Goal: Task Accomplishment & Management: Use online tool/utility

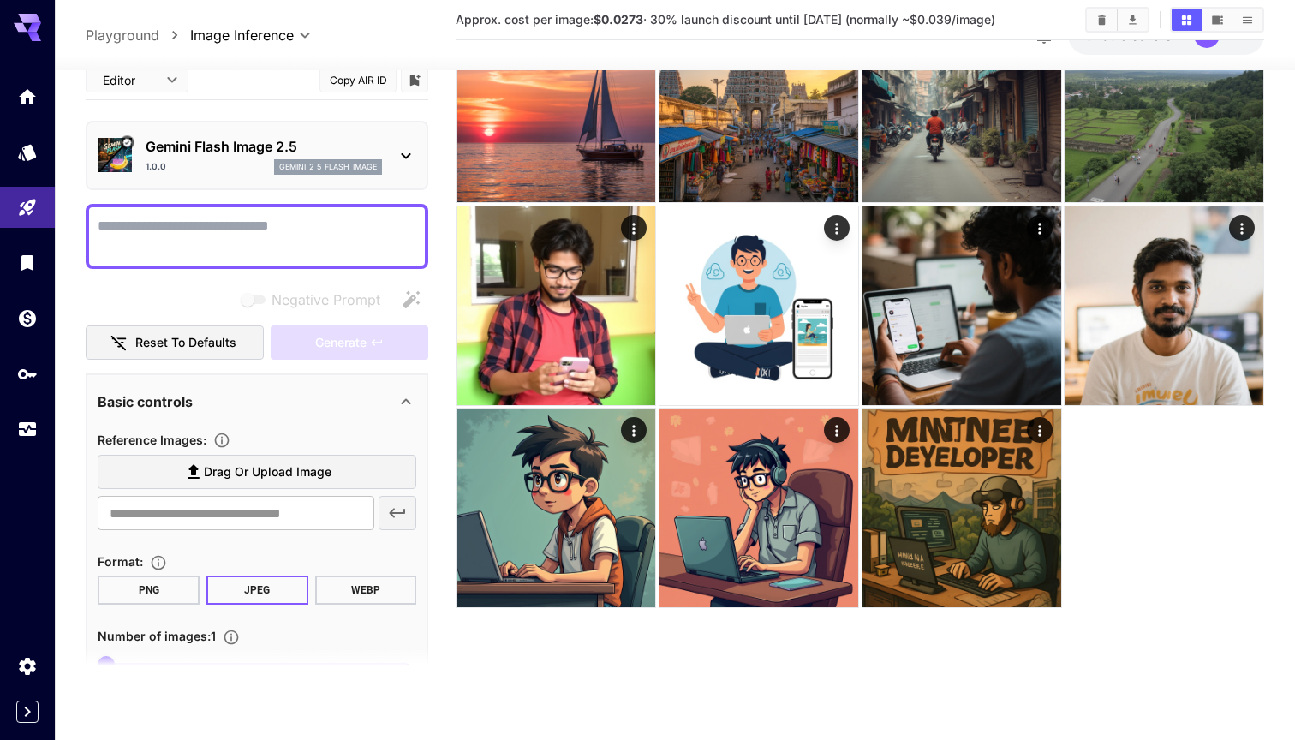
click at [240, 147] on p "Gemini Flash Image 2.5" at bounding box center [264, 146] width 236 height 21
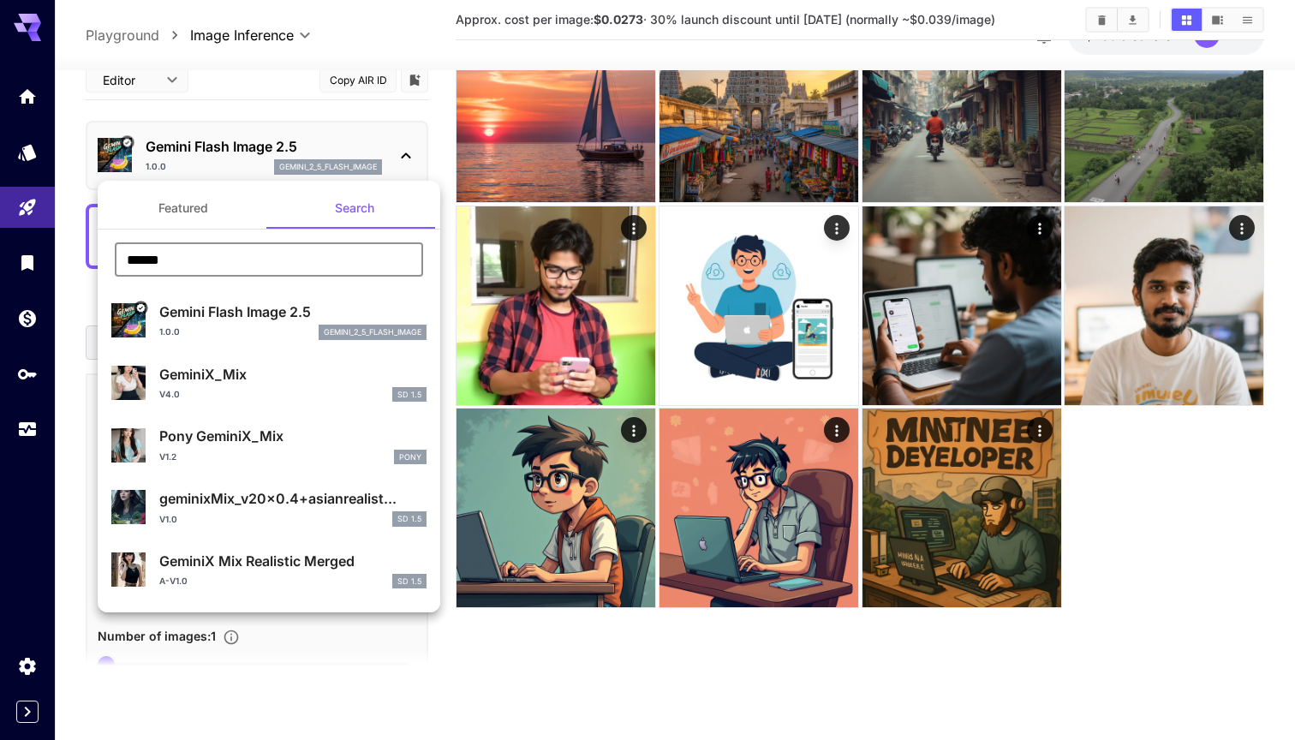
drag, startPoint x: 193, startPoint y: 253, endPoint x: 1, endPoint y: 242, distance: 192.2
click at [1, 245] on div "Featured Search ****** ​ Gemini Flash Image 2.5 1.0.0 gemini_2_5_flash_image Ge…" at bounding box center [171, 257] width 343 height 514
click at [194, 214] on button "Featured" at bounding box center [183, 208] width 171 height 41
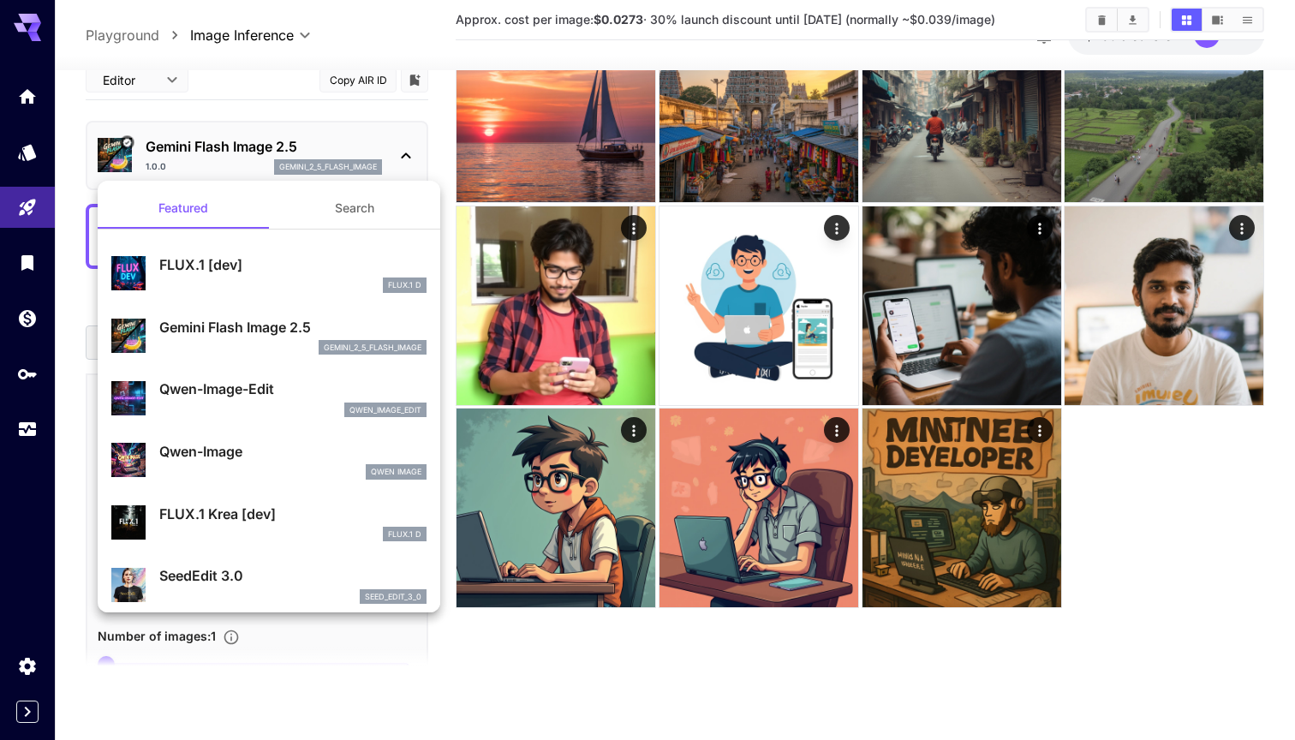
click at [206, 259] on p "FLUX.1 [dev]" at bounding box center [292, 264] width 267 height 21
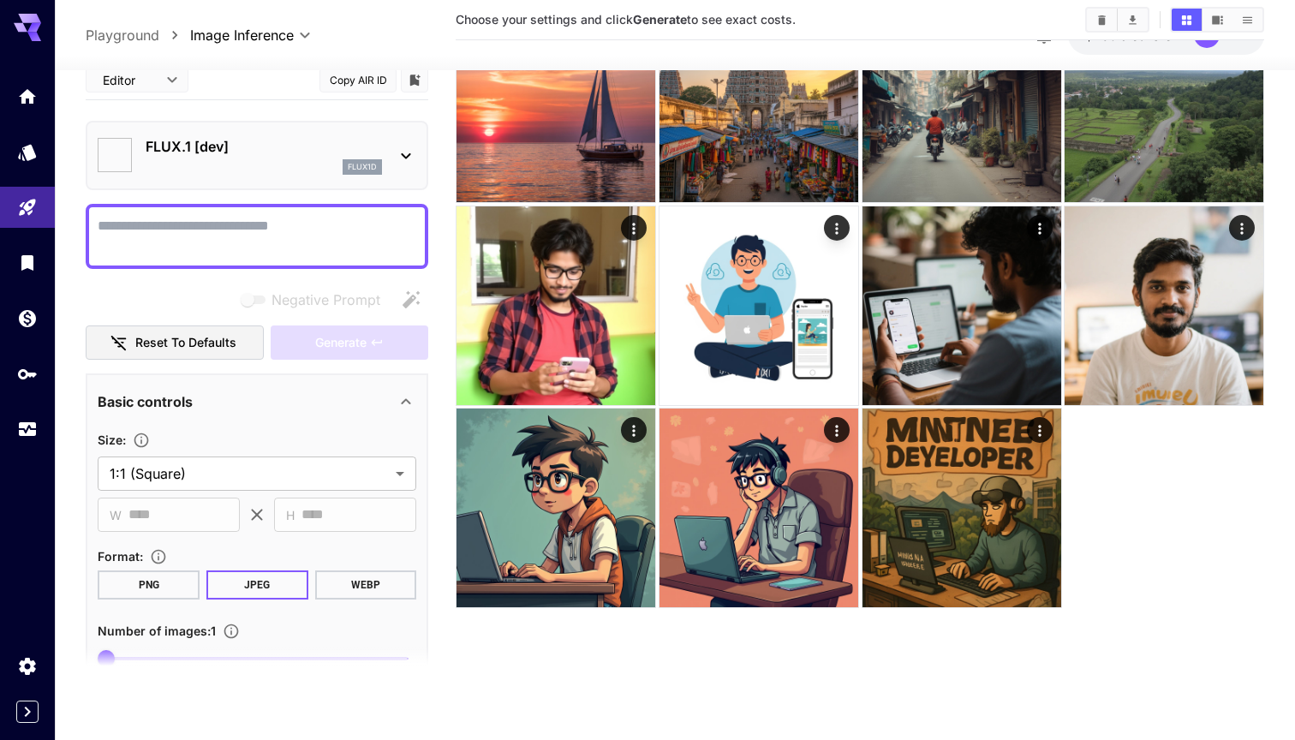
type input "**********"
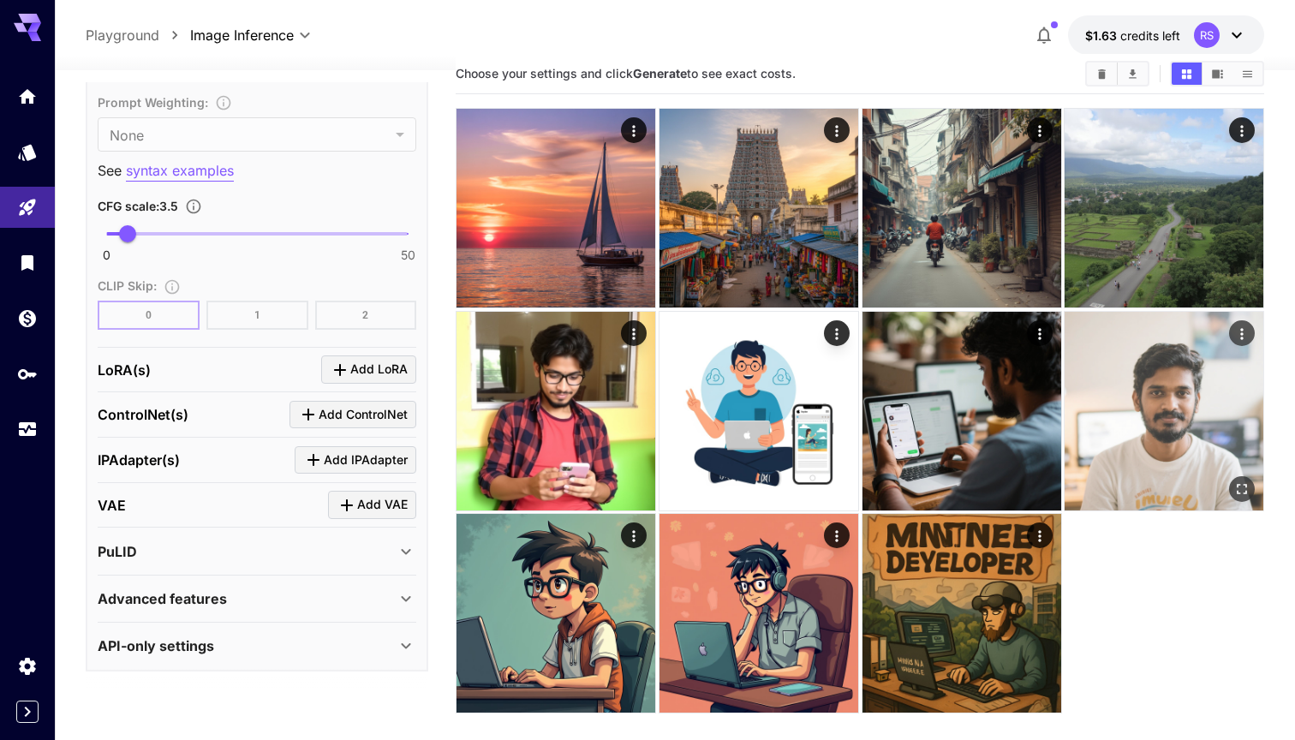
scroll to position [41, 0]
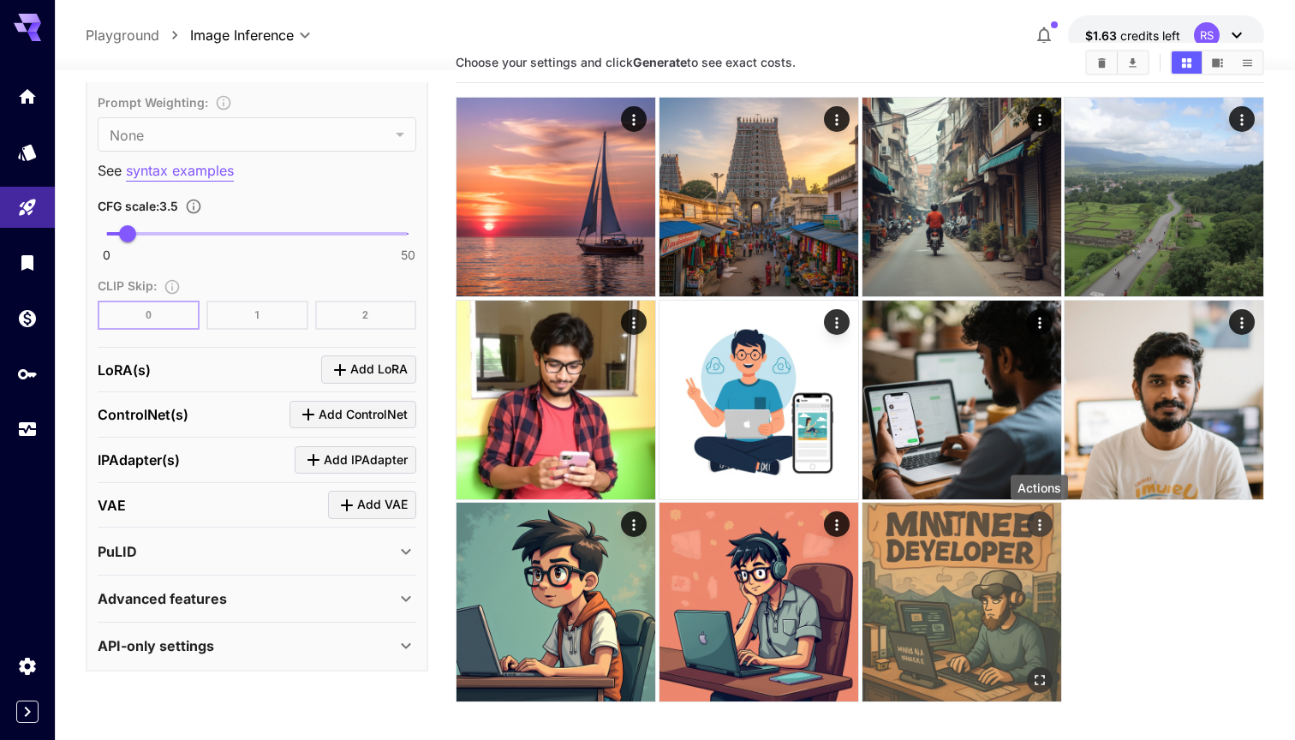
click at [1039, 524] on icon "Actions" at bounding box center [1038, 525] width 3 height 11
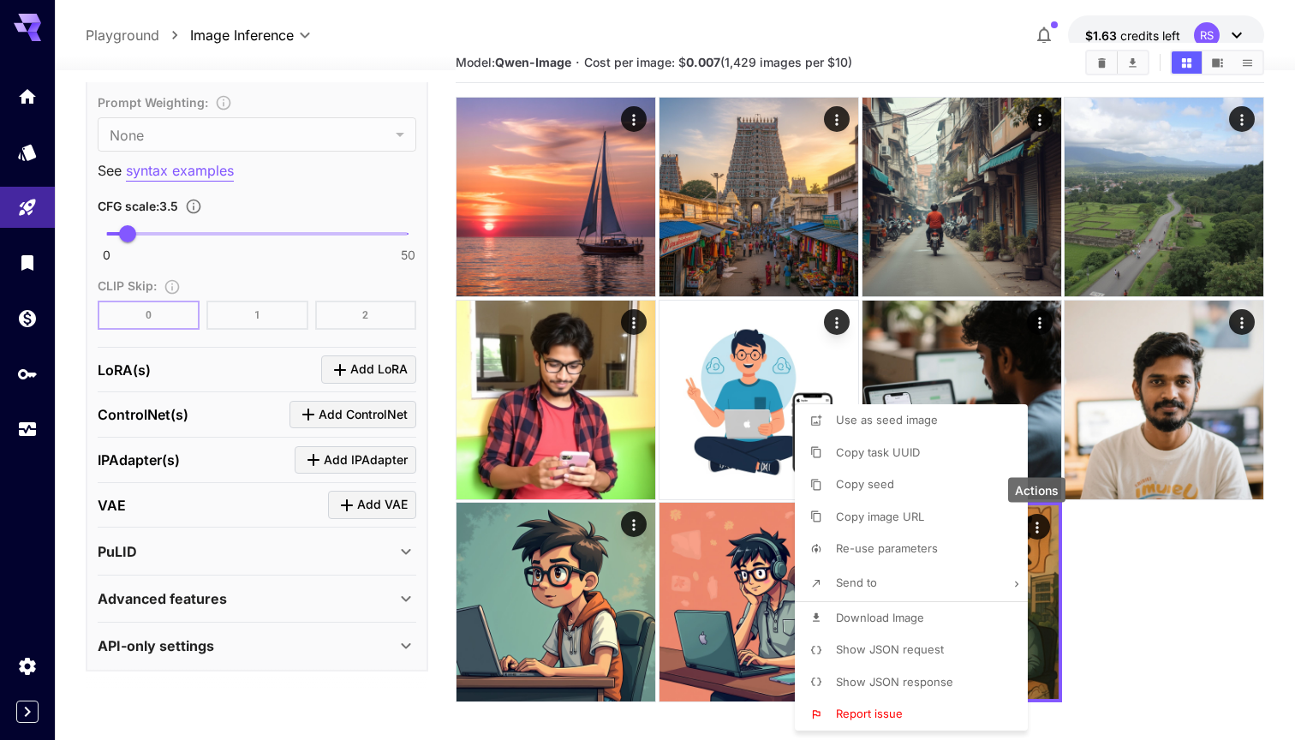
click at [1145, 628] on div at bounding box center [647, 370] width 1295 height 740
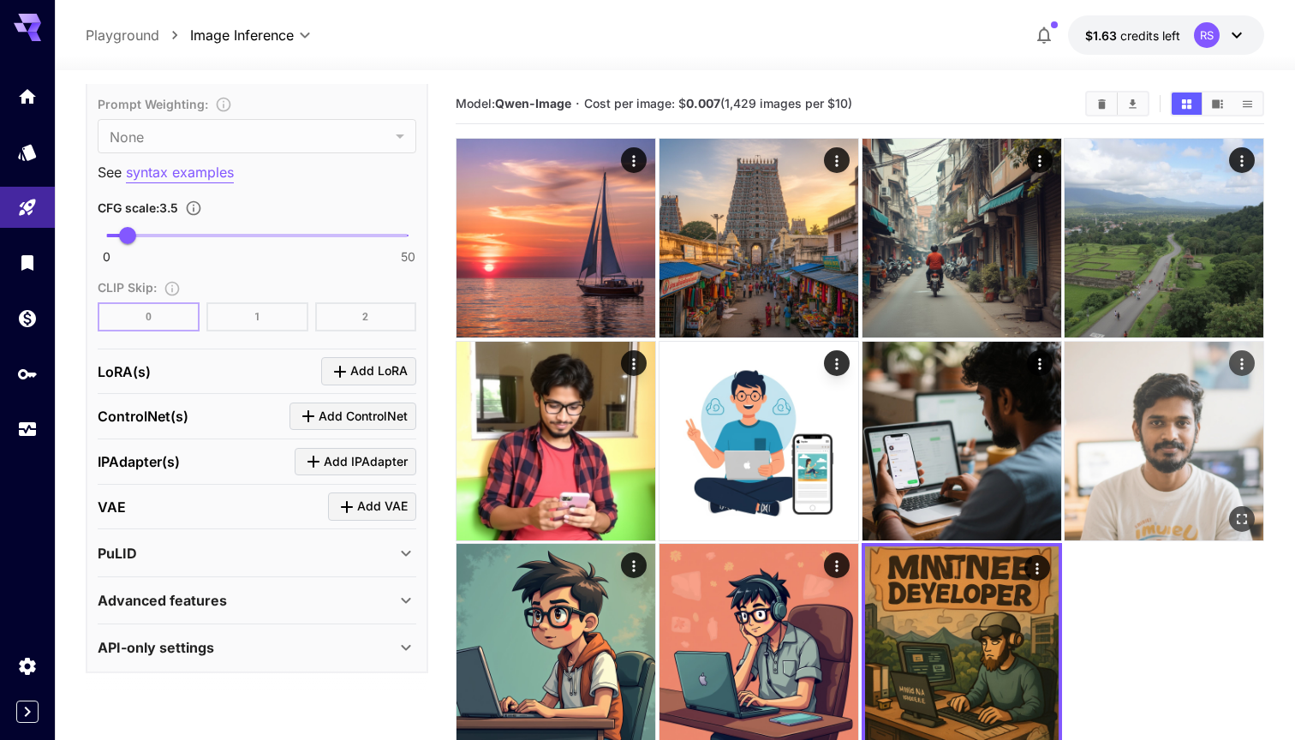
scroll to position [0, 0]
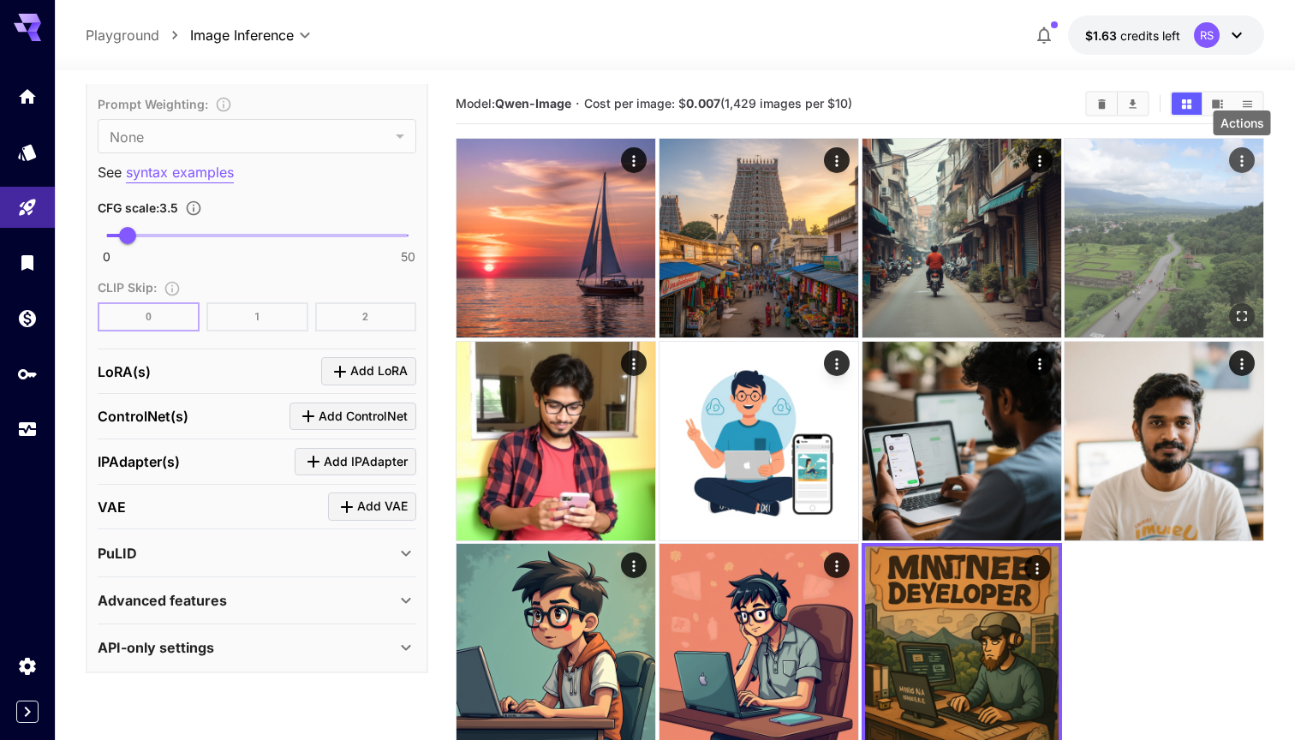
click at [1244, 158] on icon "Actions" at bounding box center [1242, 160] width 17 height 17
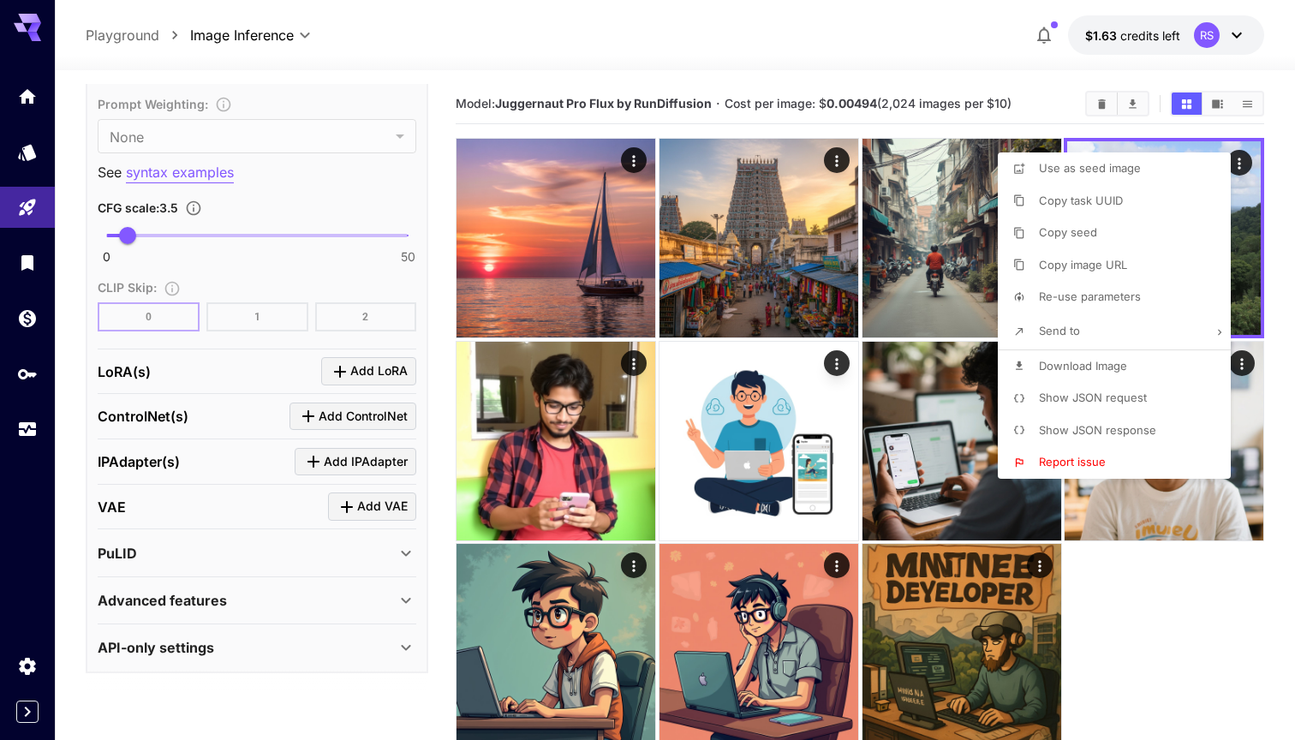
click at [1178, 616] on div at bounding box center [647, 370] width 1295 height 740
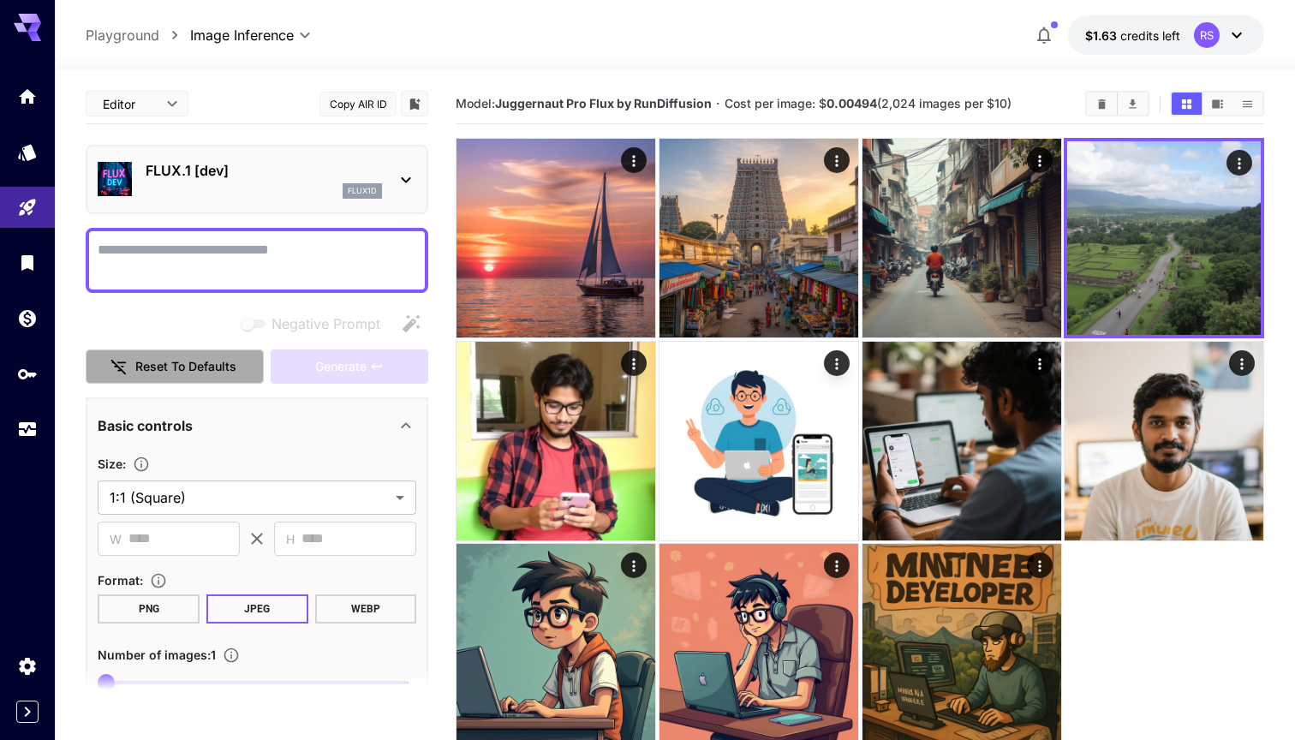
click at [137, 373] on button "Reset to defaults" at bounding box center [175, 367] width 178 height 35
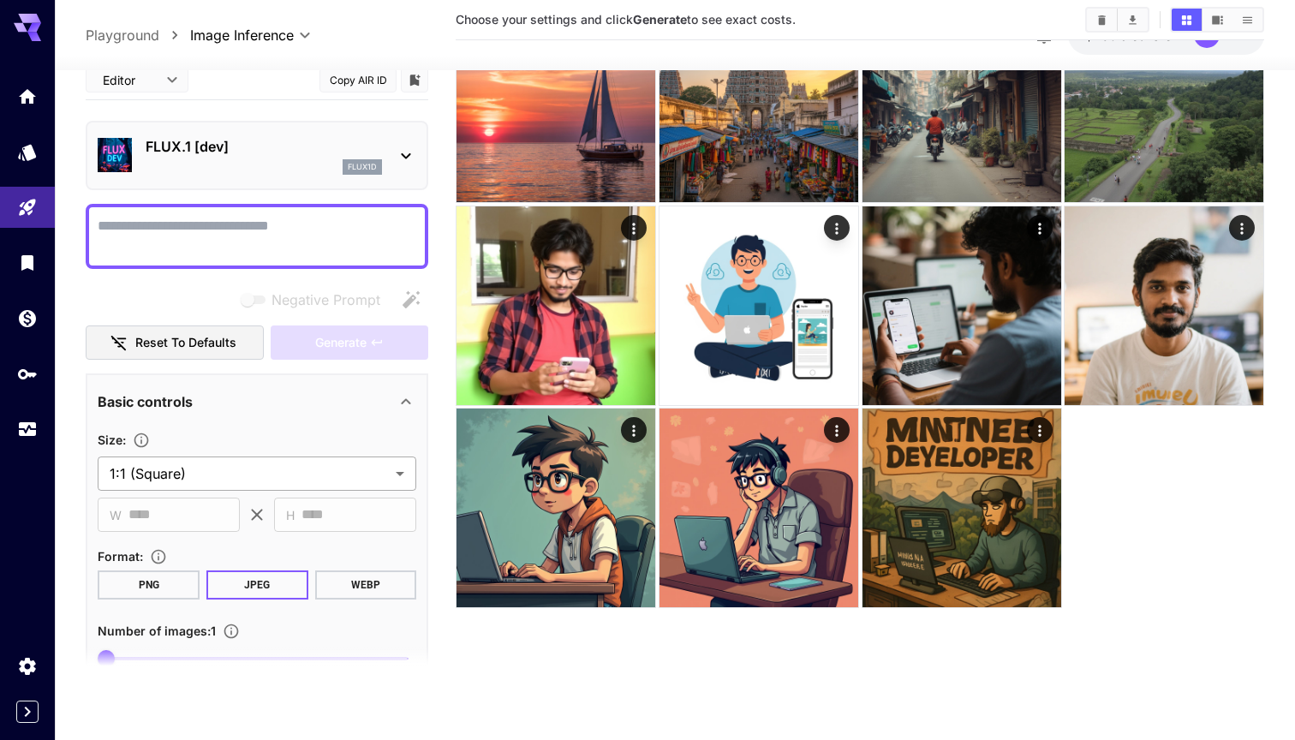
click at [328, 475] on body "**********" at bounding box center [647, 303] width 1295 height 876
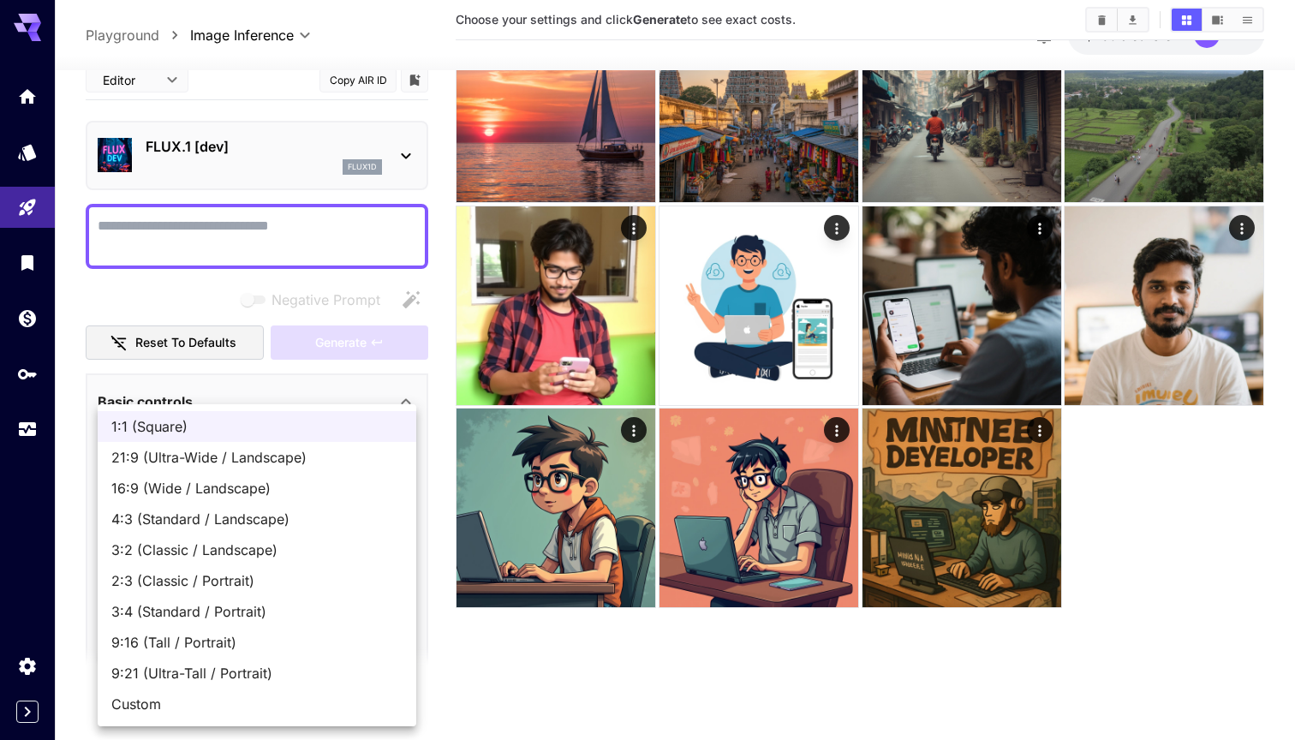
click at [308, 377] on div at bounding box center [647, 370] width 1295 height 740
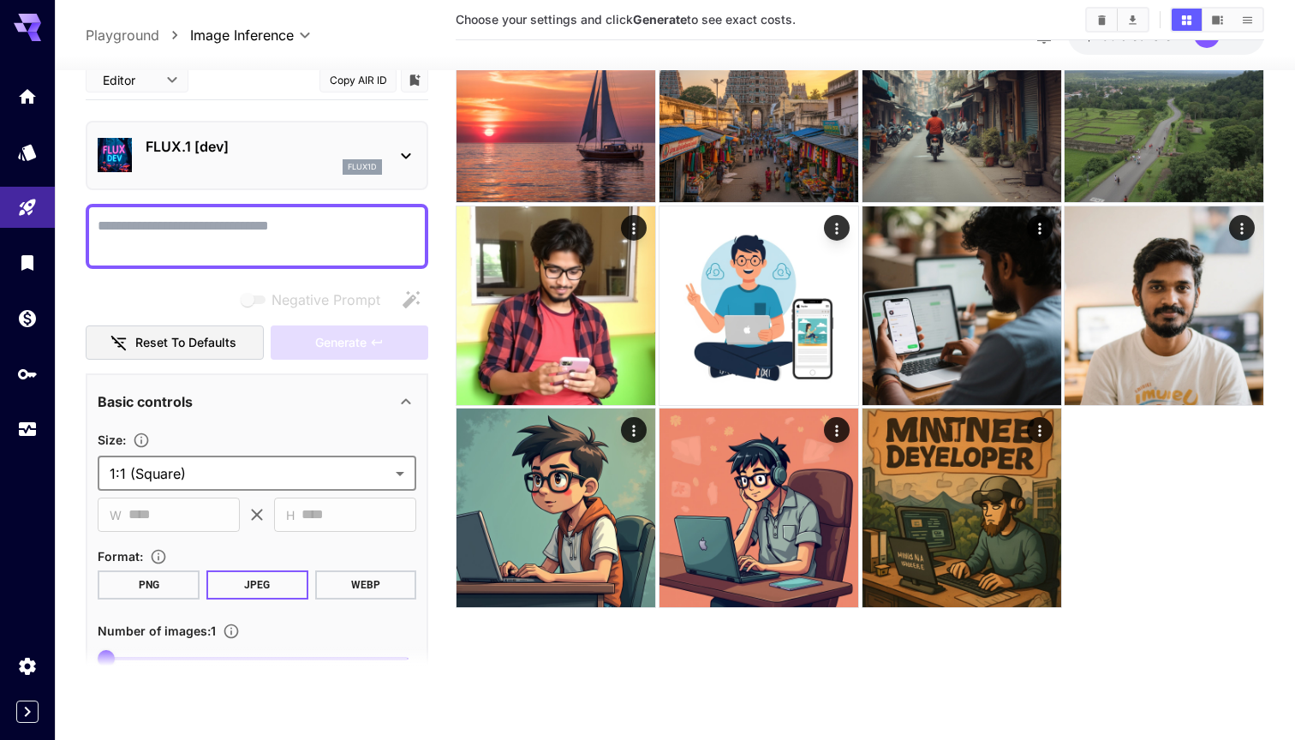
click at [218, 146] on p "FLUX.1 [dev]" at bounding box center [264, 146] width 236 height 21
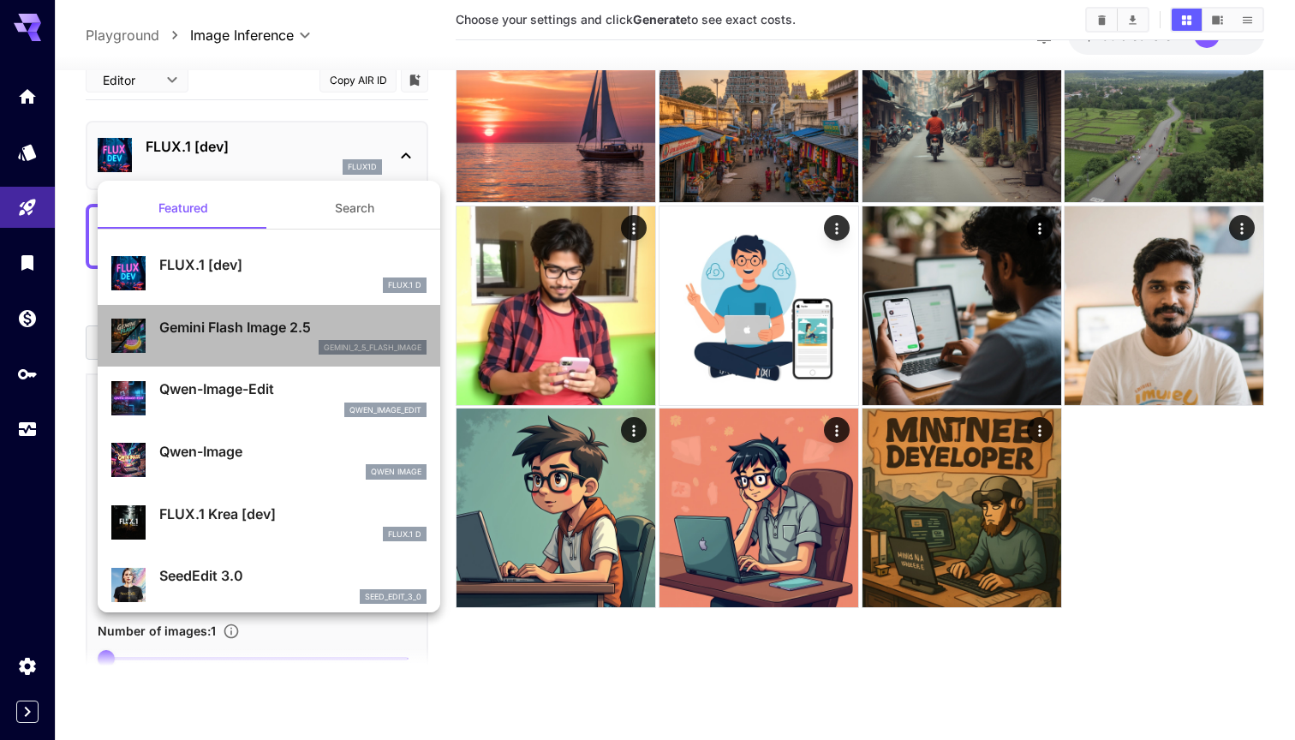
click at [242, 332] on p "Gemini Flash Image 2.5" at bounding box center [292, 327] width 267 height 21
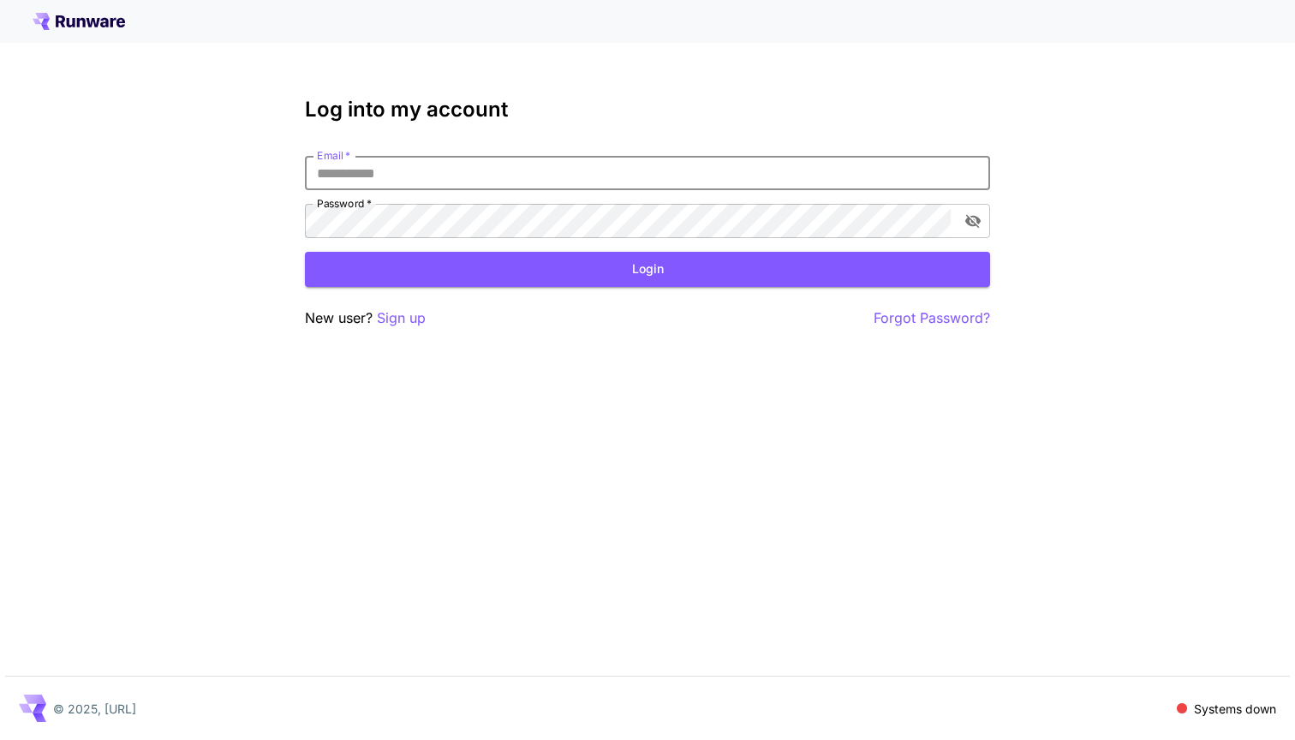
type input "**********"
click at [648, 269] on button "Login" at bounding box center [647, 269] width 685 height 35
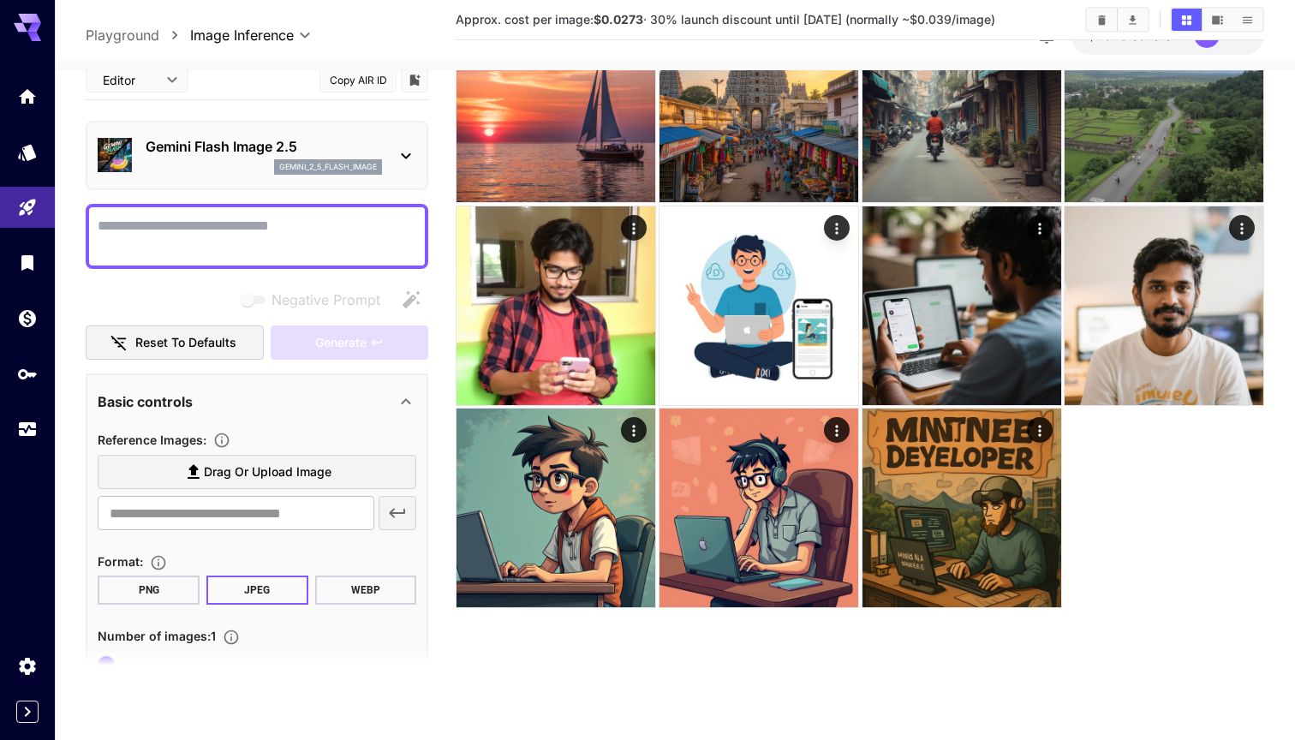
click at [117, 160] on img at bounding box center [115, 155] width 34 height 34
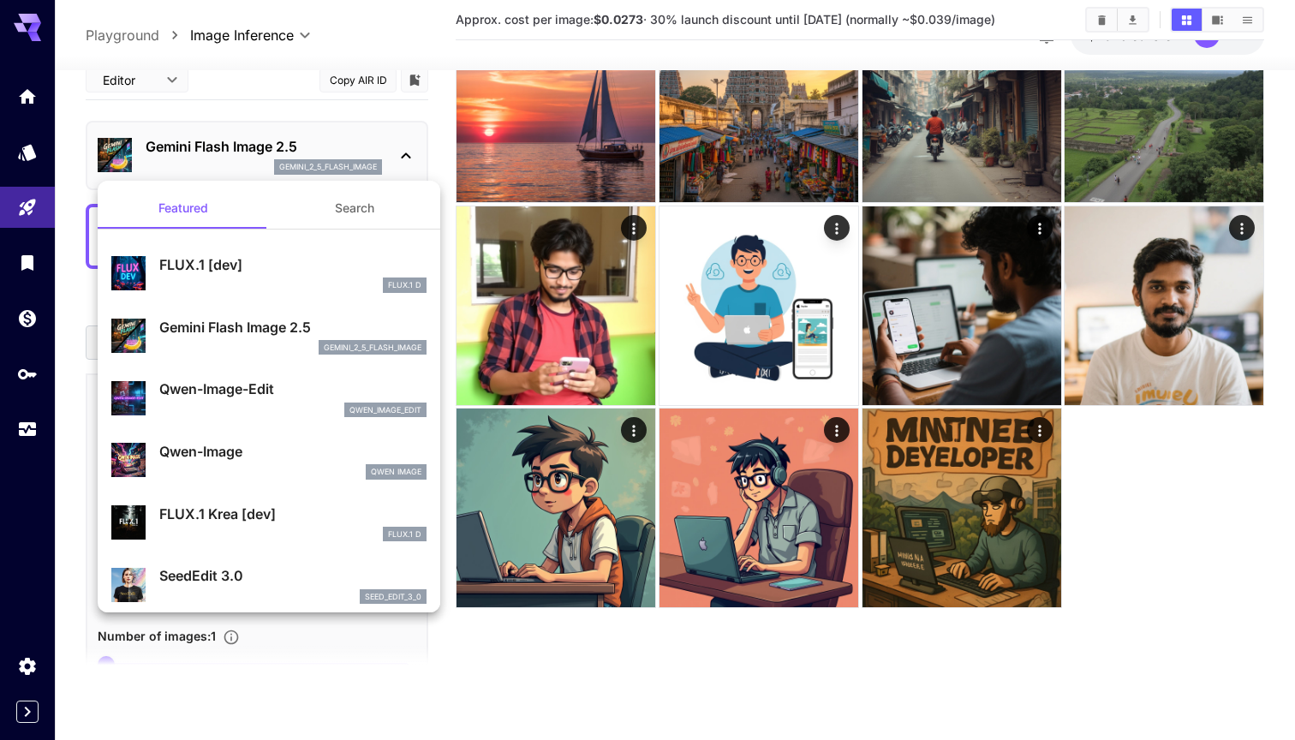
click at [229, 33] on div at bounding box center [647, 370] width 1295 height 740
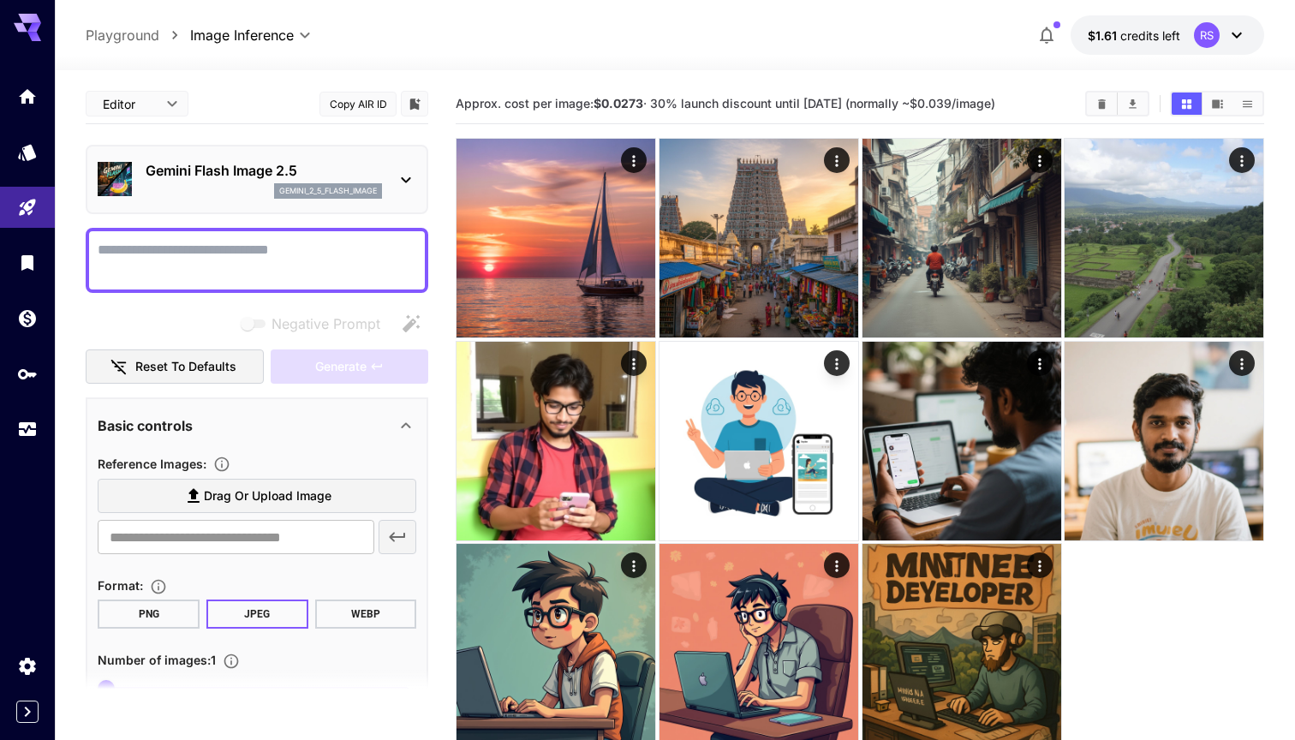
click at [284, 249] on textarea "Negative Prompt" at bounding box center [257, 260] width 319 height 41
paste textarea "**********"
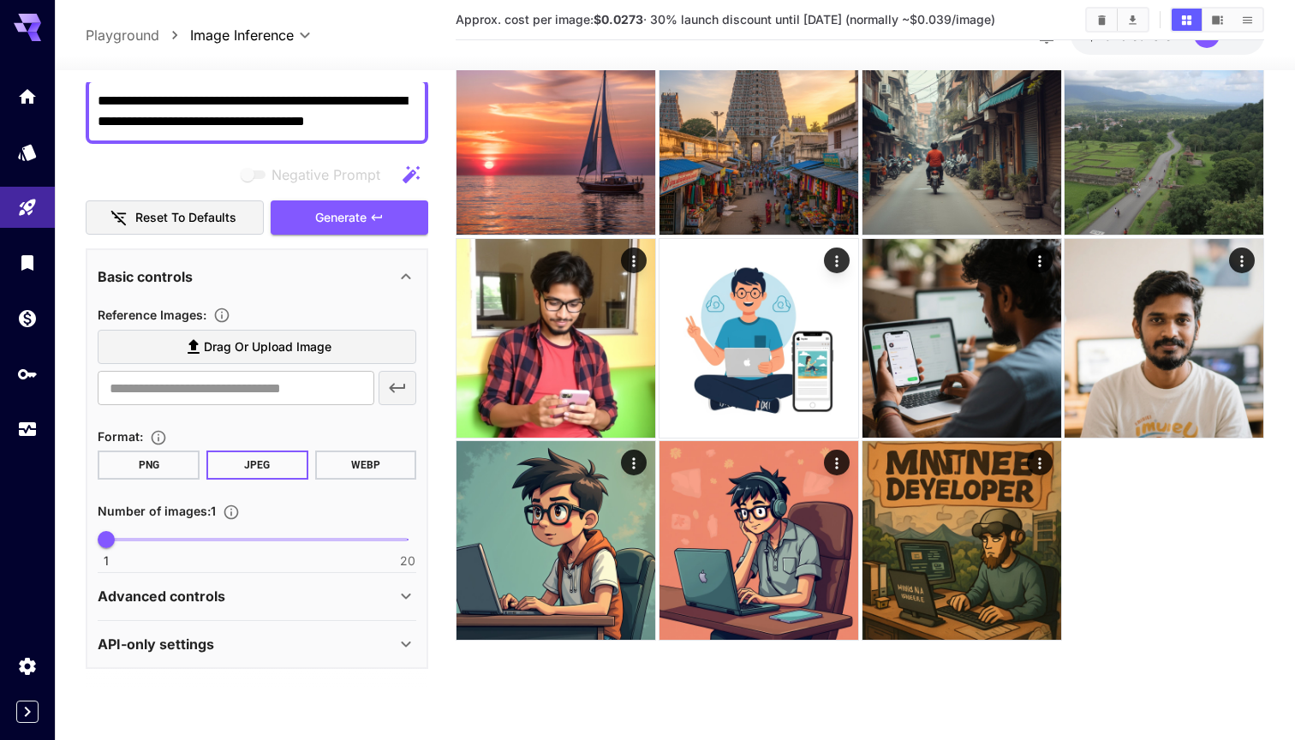
scroll to position [128, 0]
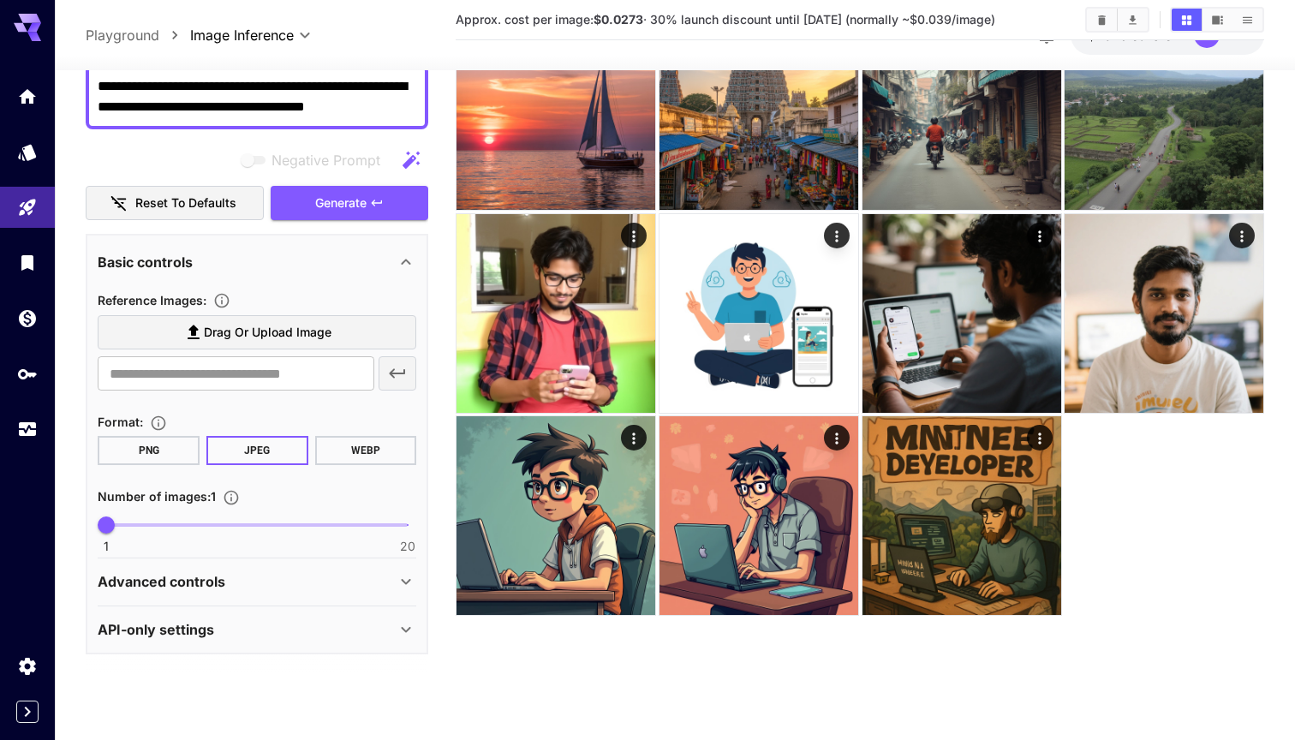
click at [303, 577] on div "Advanced controls" at bounding box center [247, 581] width 298 height 21
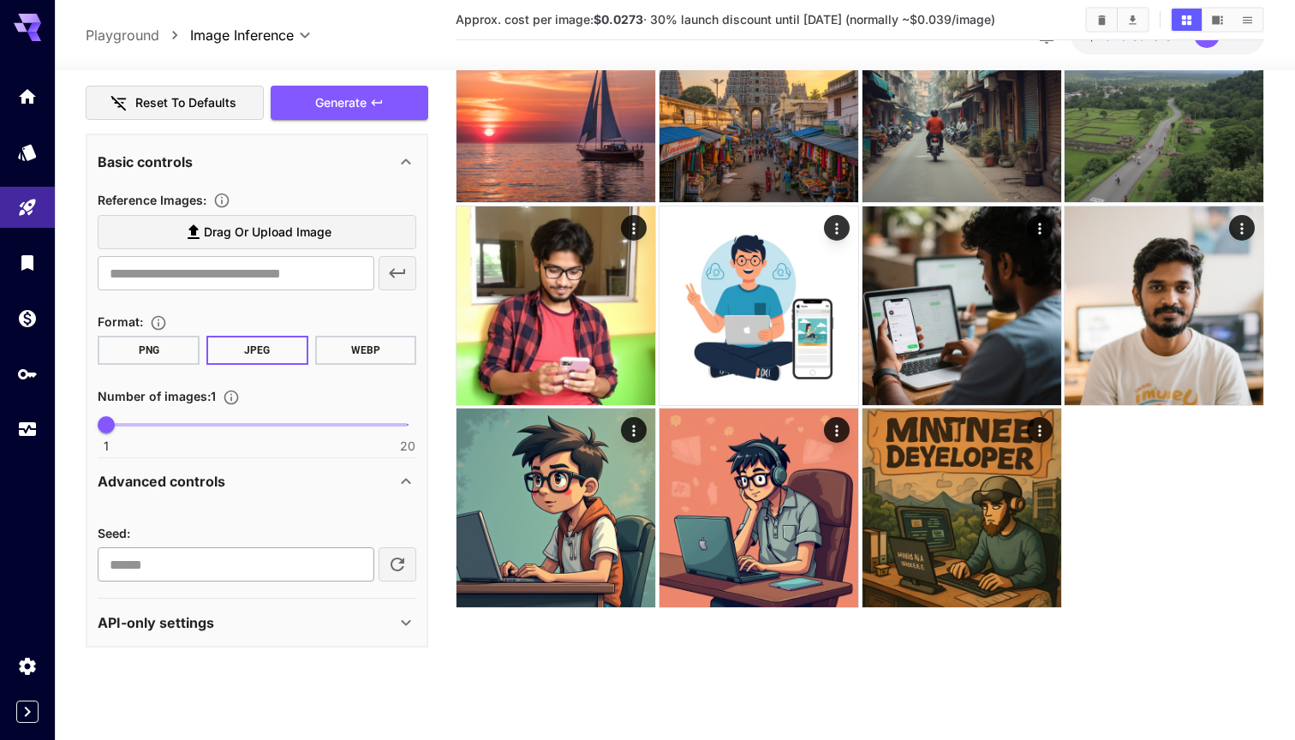
scroll to position [135, 0]
click at [301, 560] on input "number" at bounding box center [236, 564] width 277 height 34
click at [359, 629] on div "API-only settings" at bounding box center [247, 622] width 298 height 21
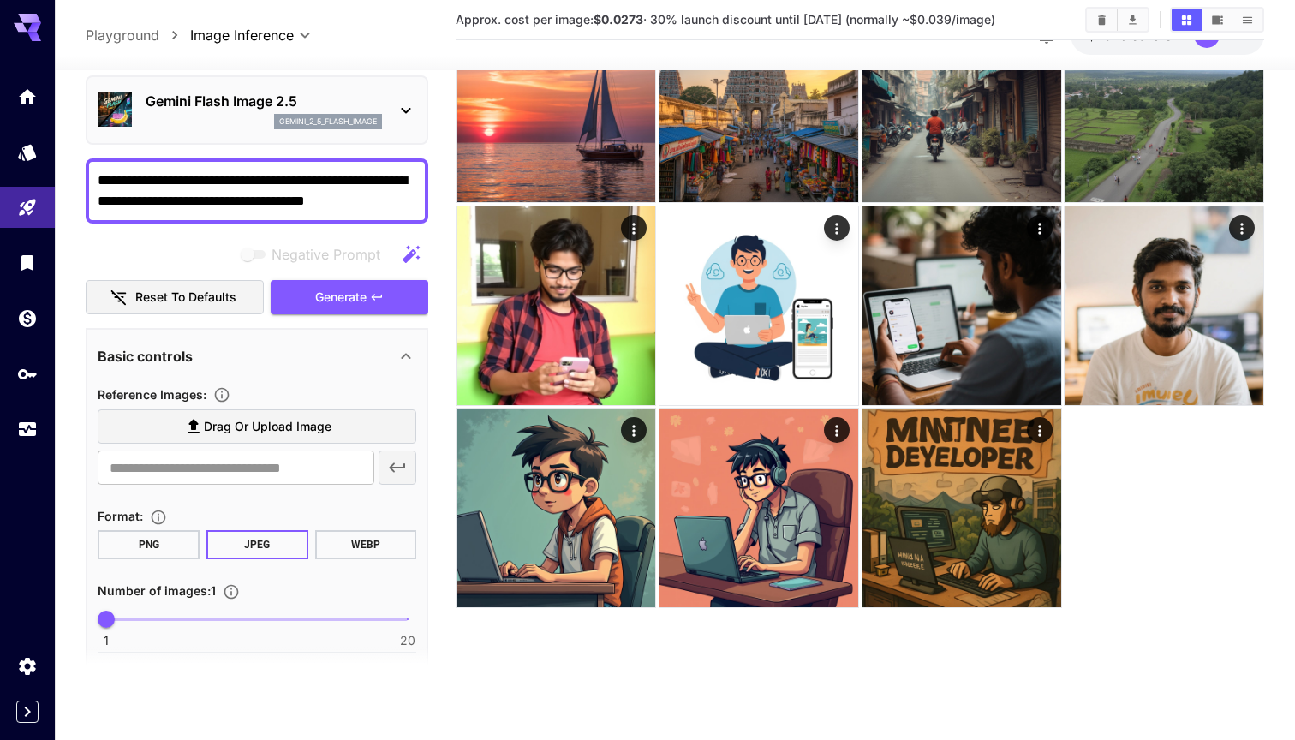
scroll to position [0, 0]
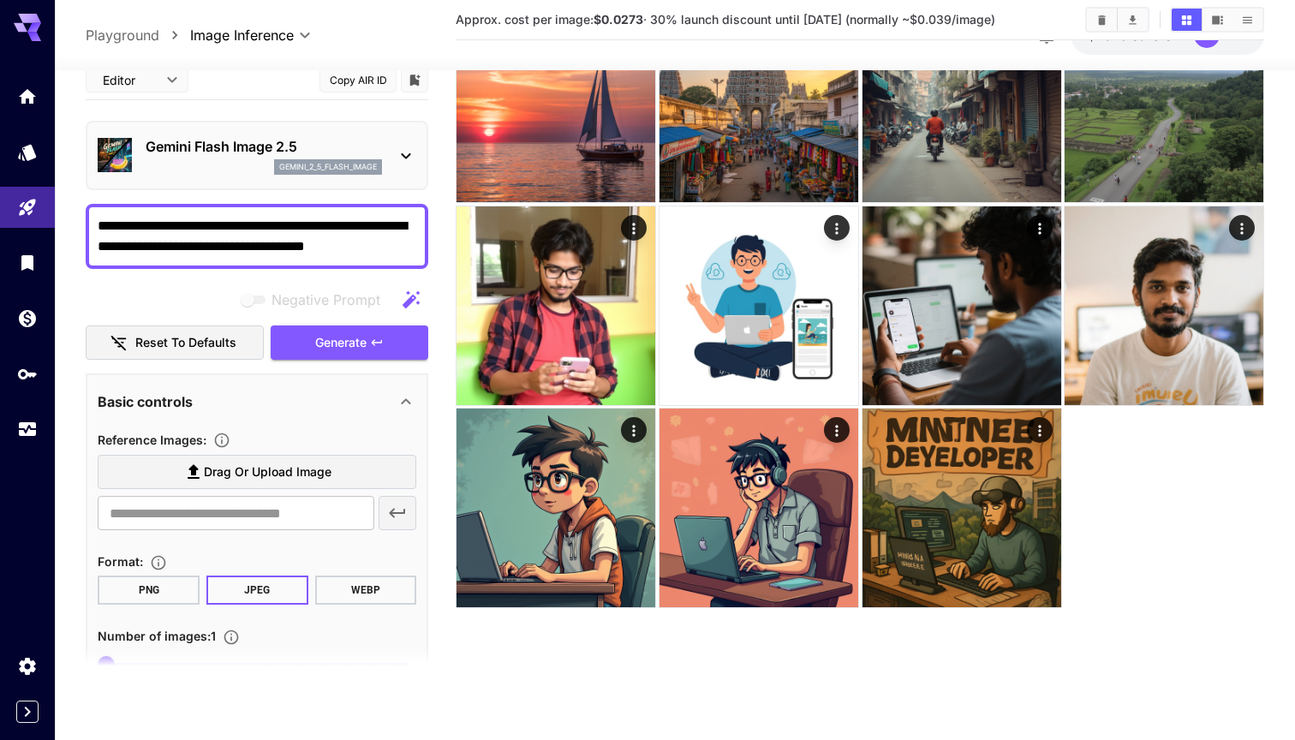
click at [100, 227] on textarea "**********" at bounding box center [257, 235] width 319 height 41
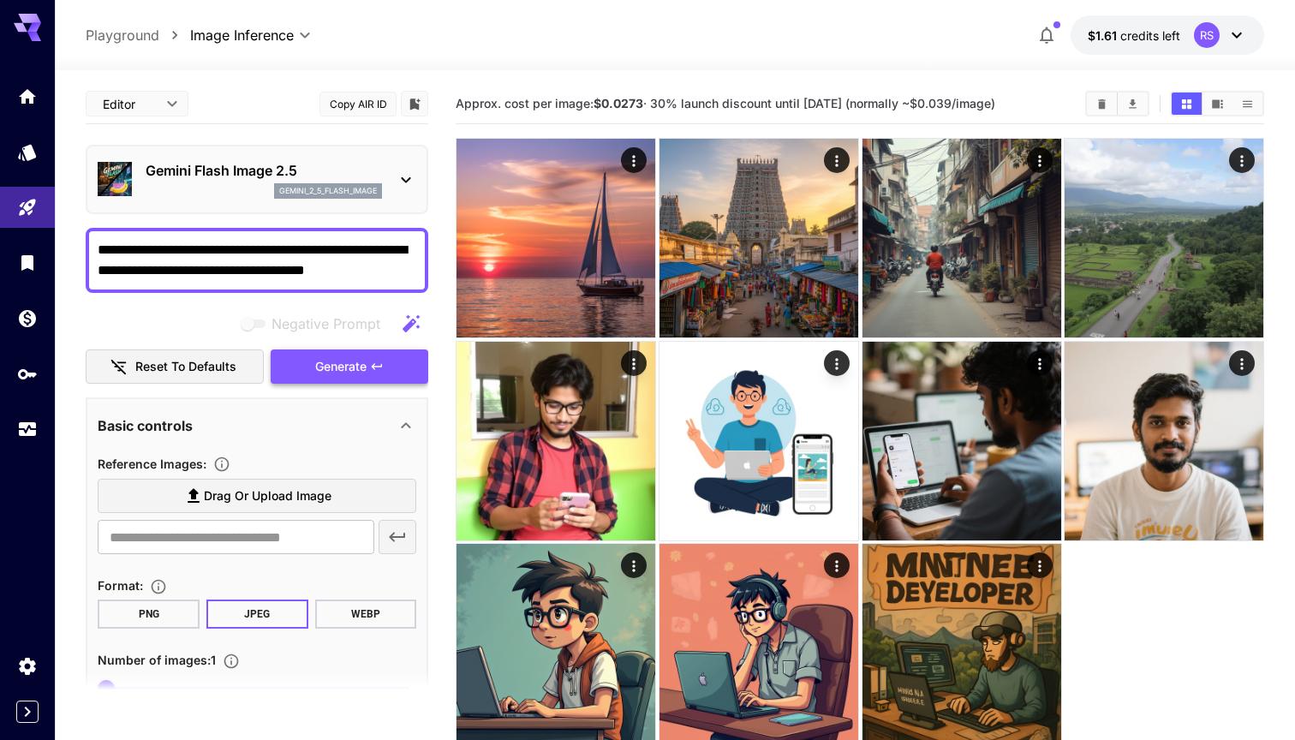
type textarea "**********"
click at [358, 362] on span "Generate" at bounding box center [340, 366] width 51 height 21
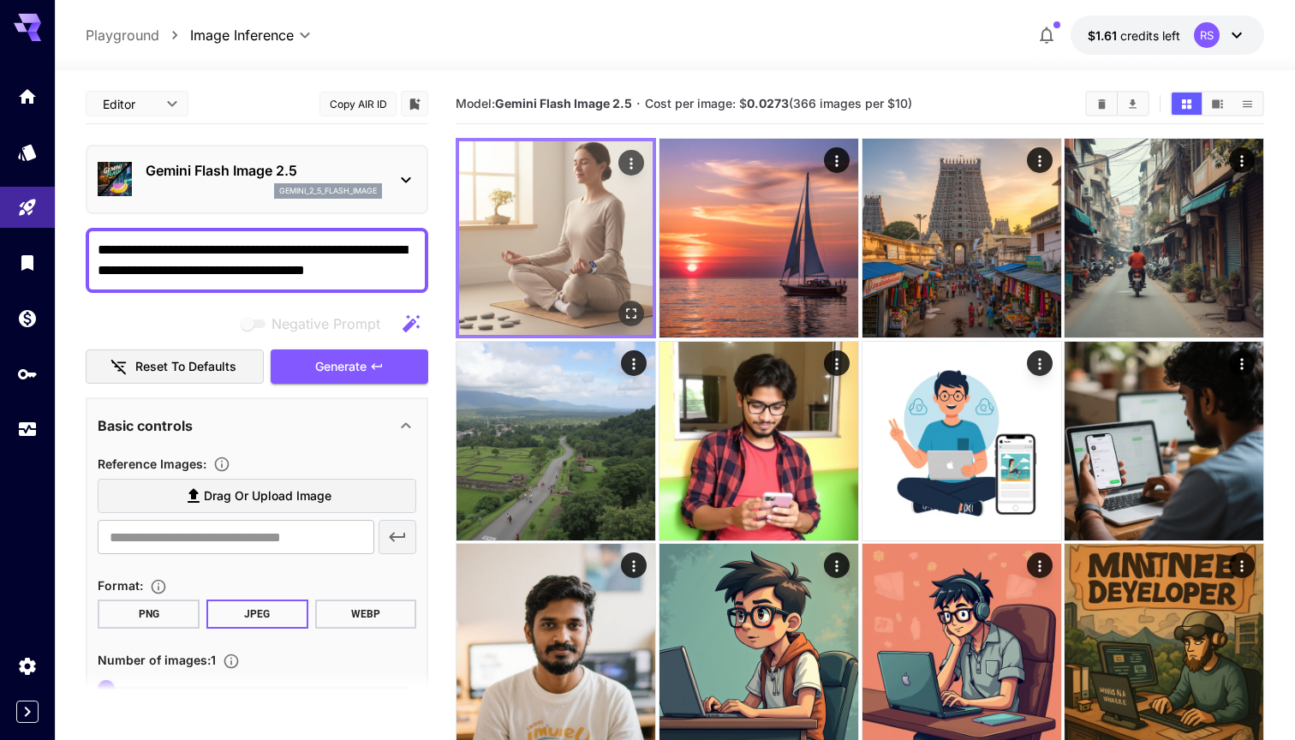
click at [587, 308] on img at bounding box center [556, 238] width 194 height 194
click at [627, 311] on icon "Open in fullscreen" at bounding box center [631, 313] width 10 height 10
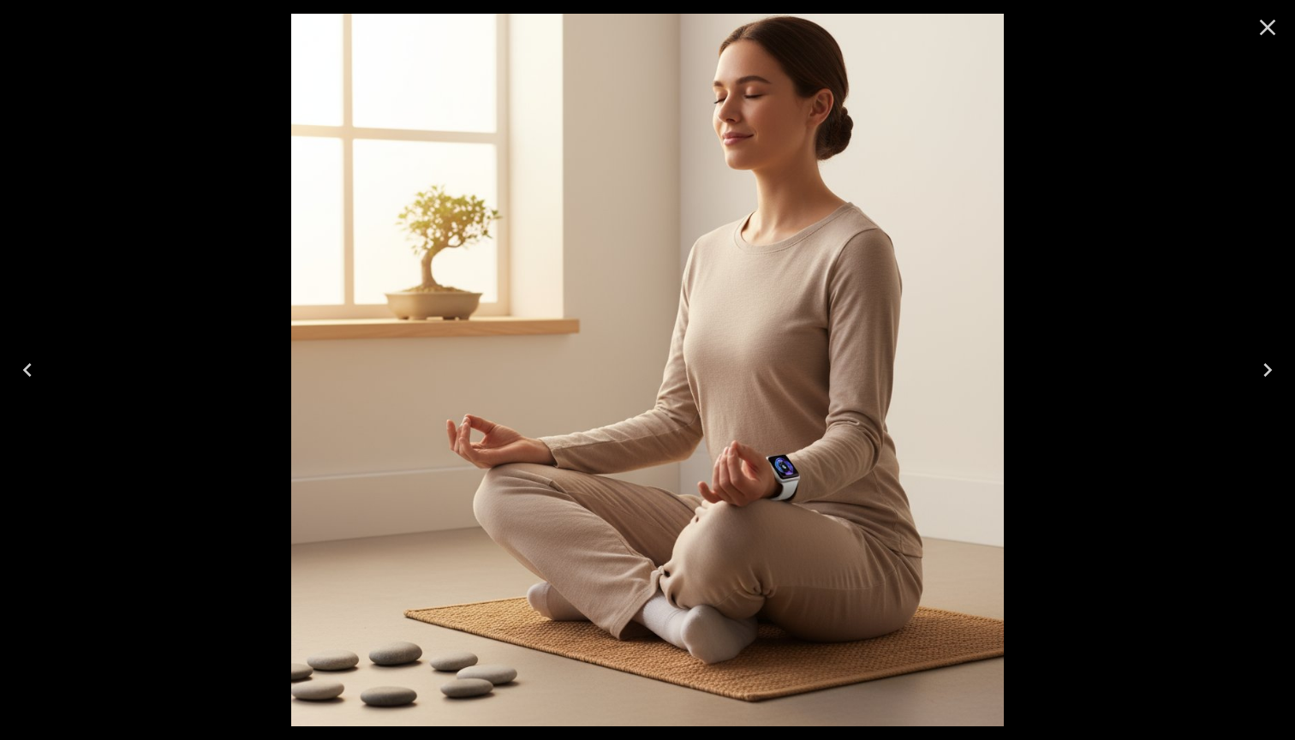
click at [1264, 24] on icon "Close" at bounding box center [1268, 28] width 16 height 16
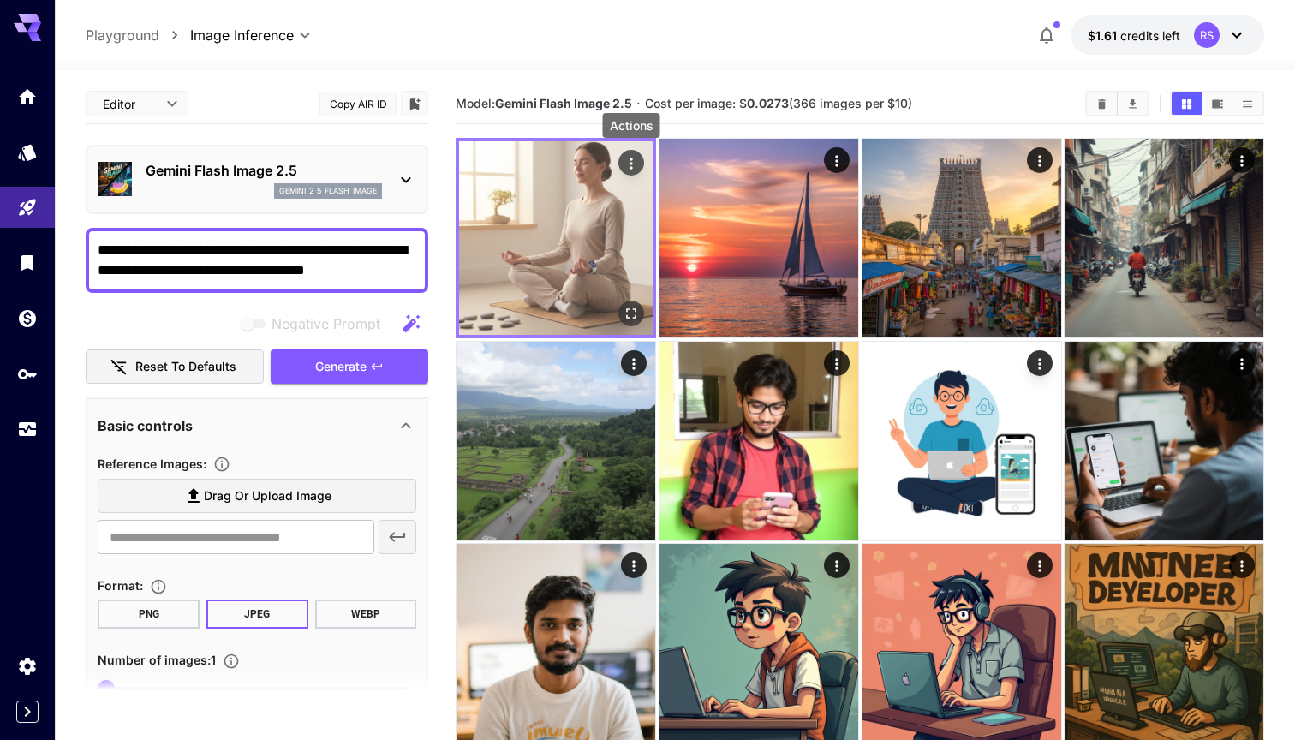
click at [626, 158] on icon "Actions" at bounding box center [631, 163] width 17 height 17
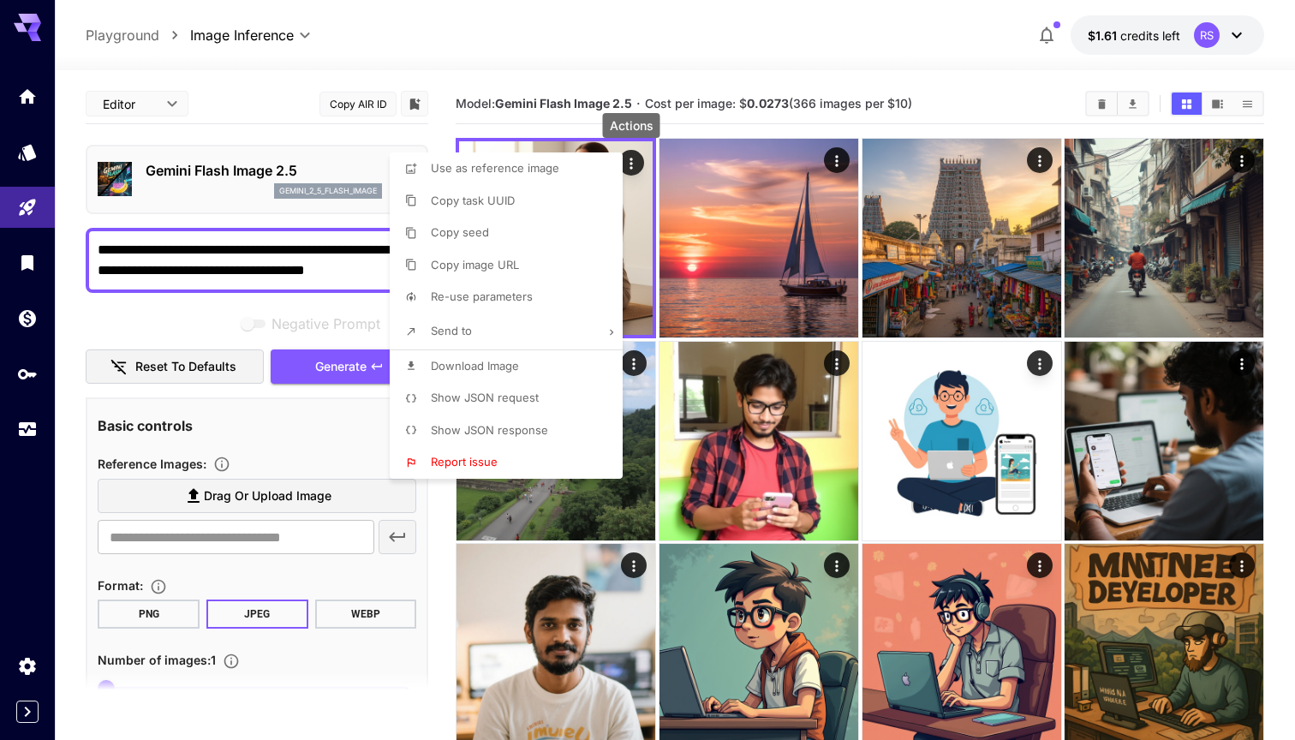
click at [482, 361] on span "Download Image" at bounding box center [475, 366] width 88 height 14
click at [994, 75] on div at bounding box center [647, 370] width 1295 height 740
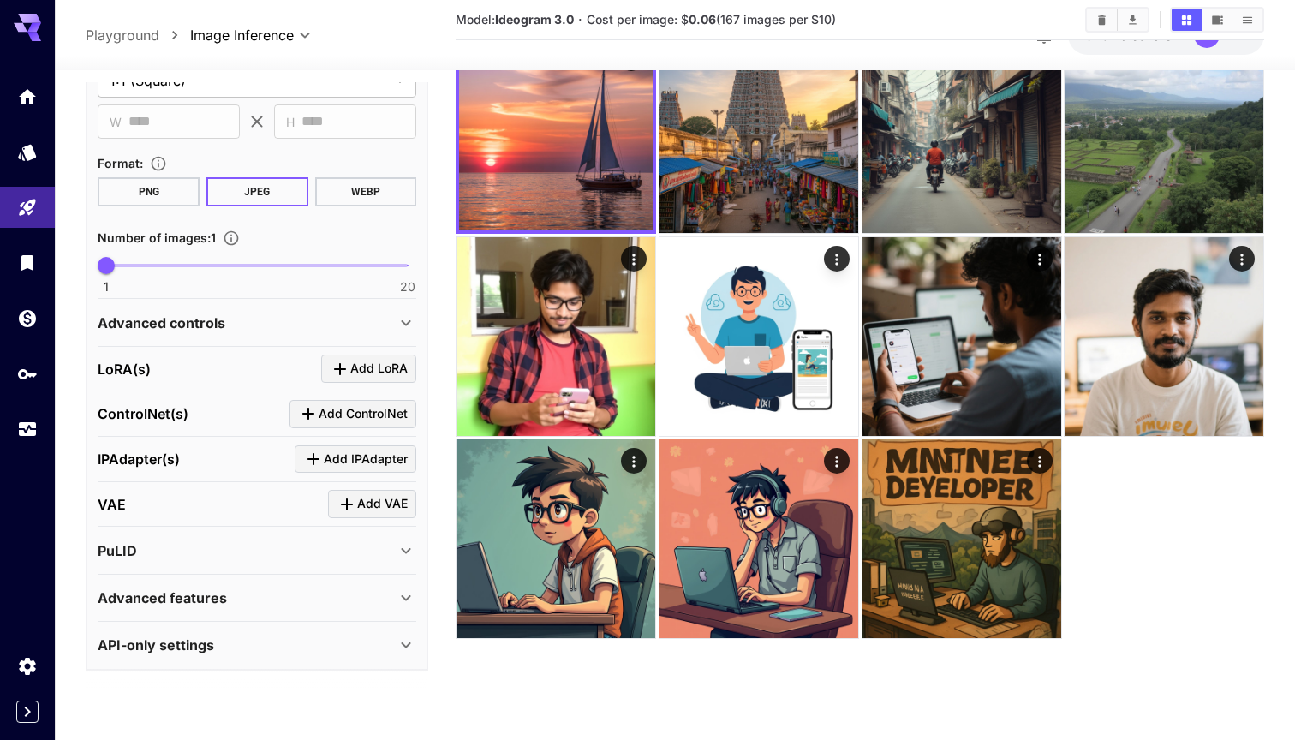
scroll to position [105, 0]
click at [222, 595] on p "Advanced features" at bounding box center [162, 598] width 129 height 21
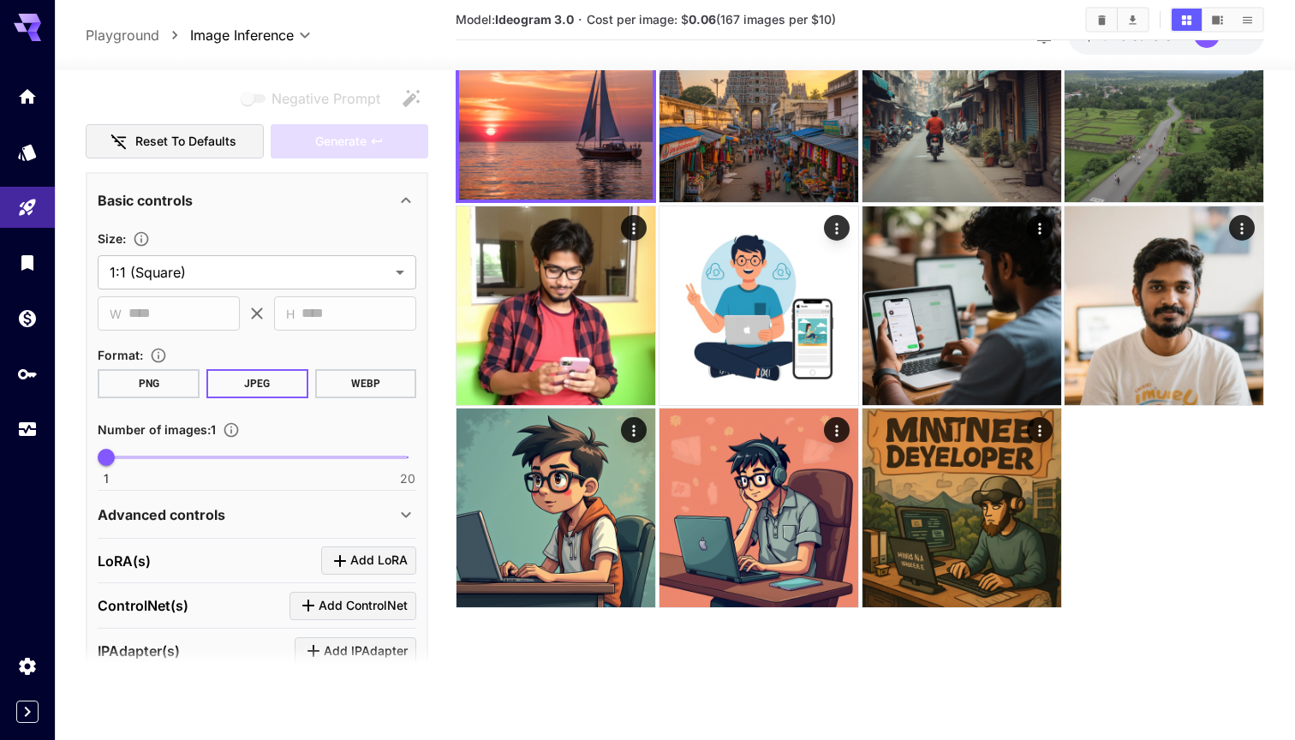
scroll to position [200, 0]
click at [251, 517] on div "Advanced controls" at bounding box center [247, 515] width 298 height 21
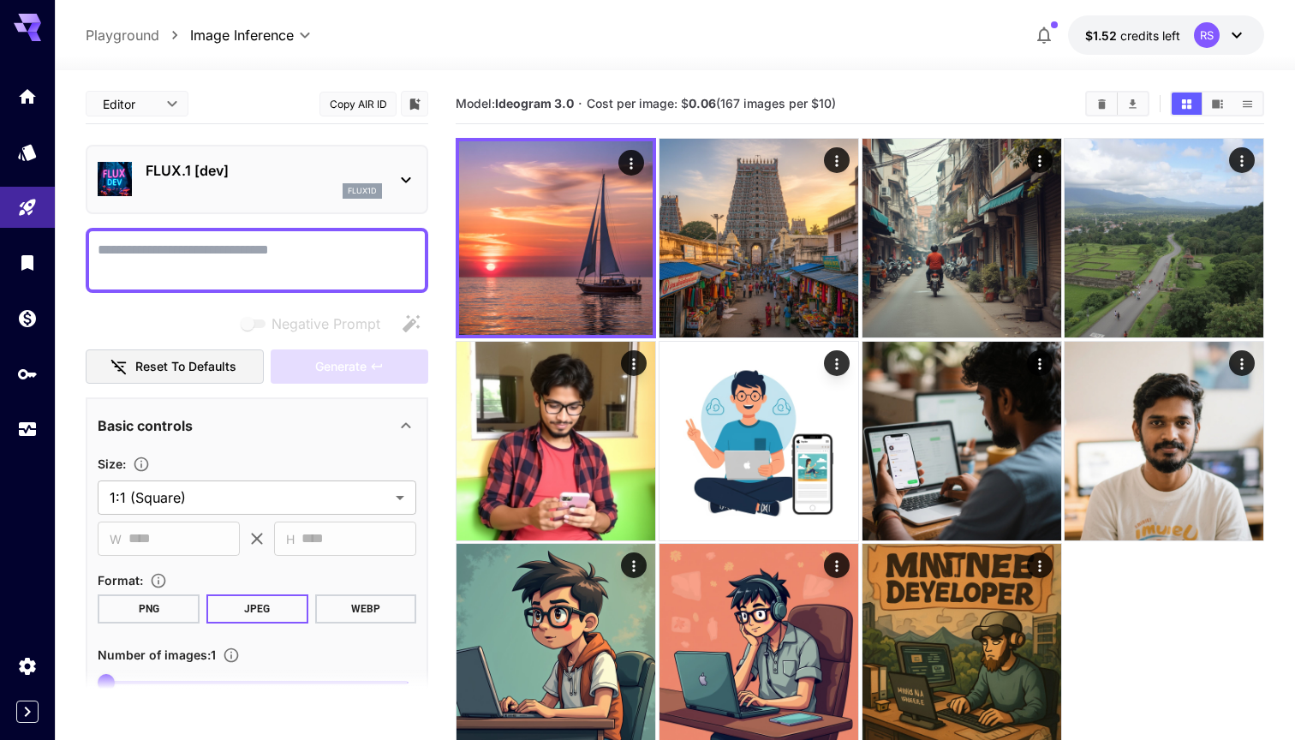
scroll to position [0, 0]
click at [254, 262] on textarea "Negative Prompt" at bounding box center [257, 260] width 319 height 41
click at [208, 161] on p "FLUX.1 [dev]" at bounding box center [264, 170] width 236 height 21
